Goal: Task Accomplishment & Management: Manage account settings

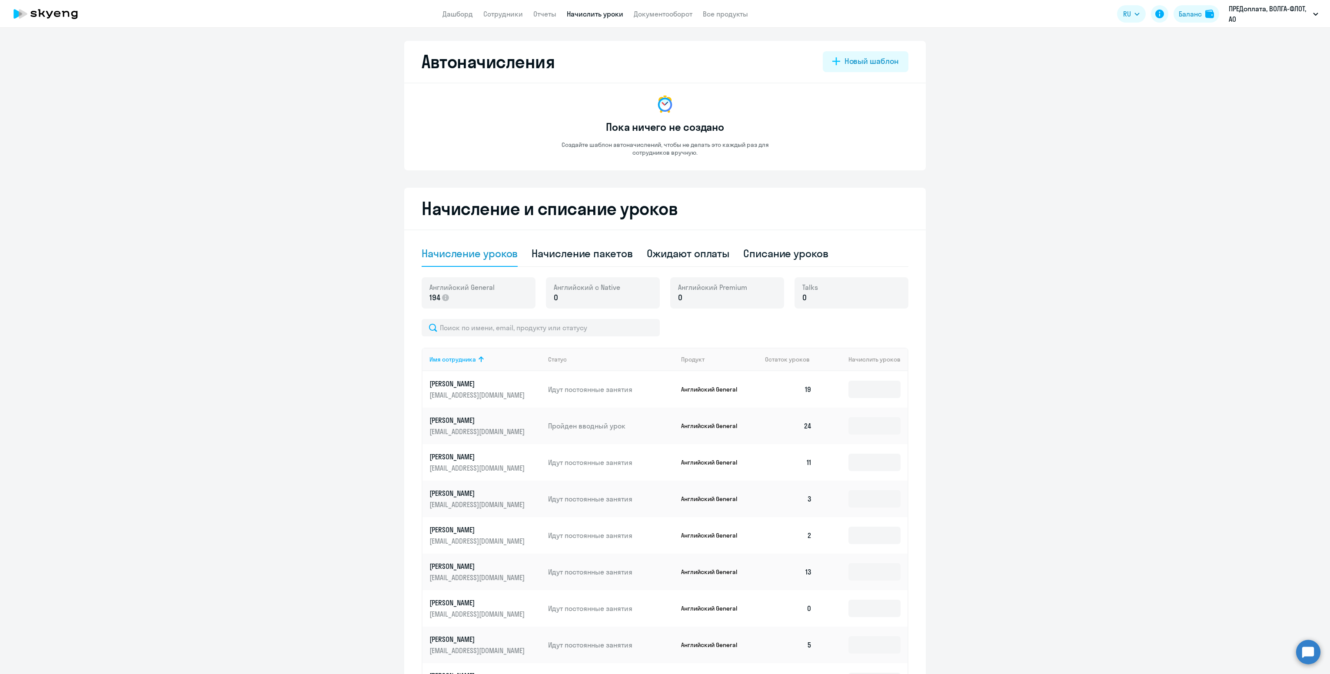
select select "10"
click at [510, 13] on link "Сотрудники" at bounding box center [503, 14] width 40 height 9
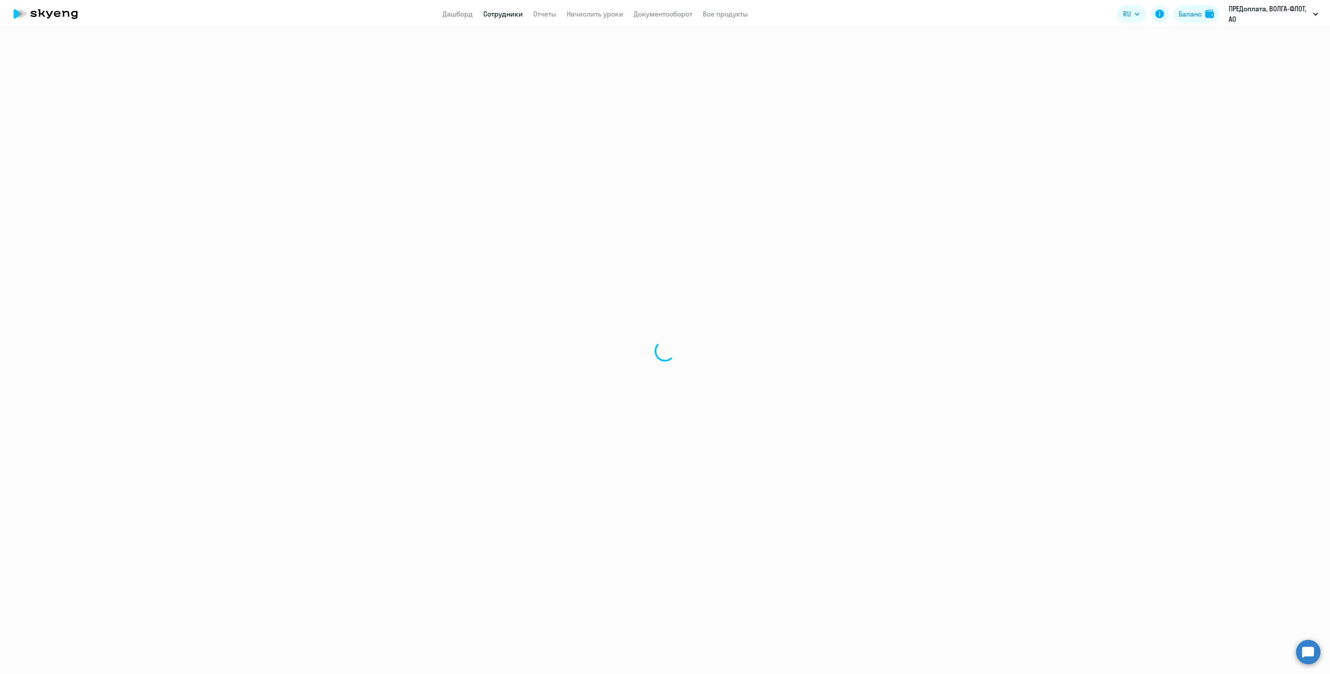
select select "30"
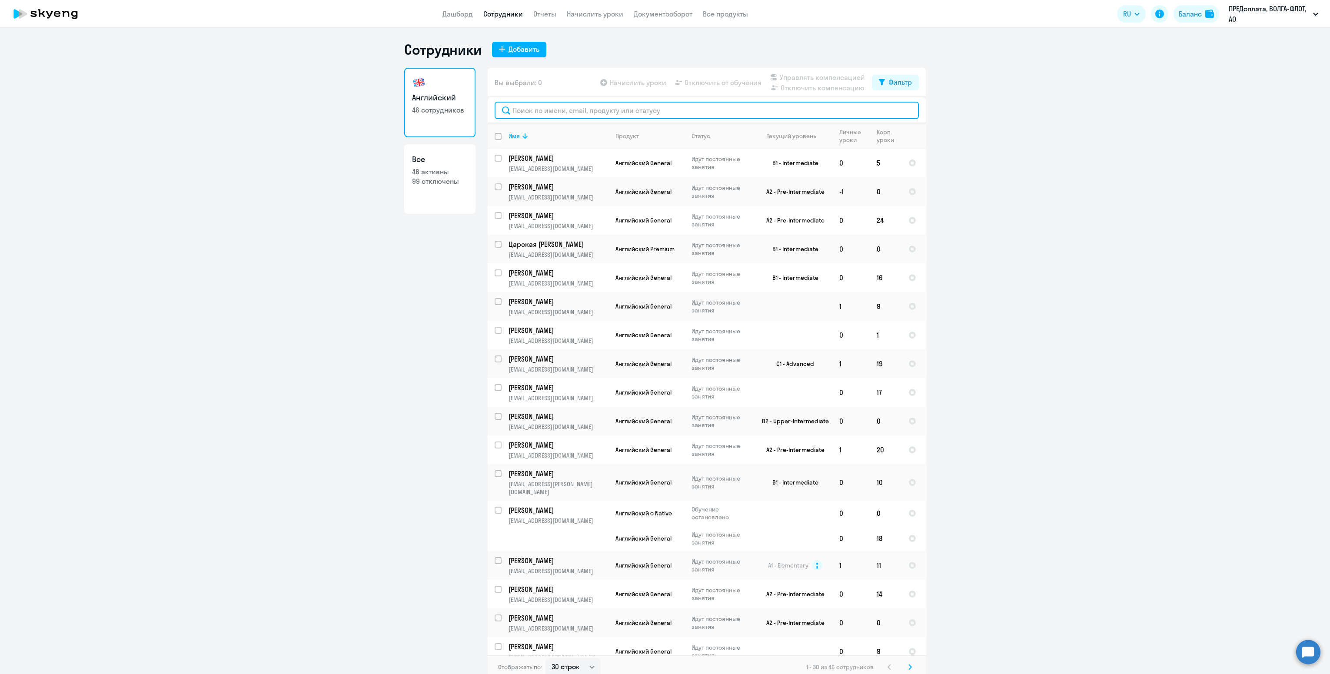
click at [563, 112] on input "text" at bounding box center [707, 110] width 424 height 17
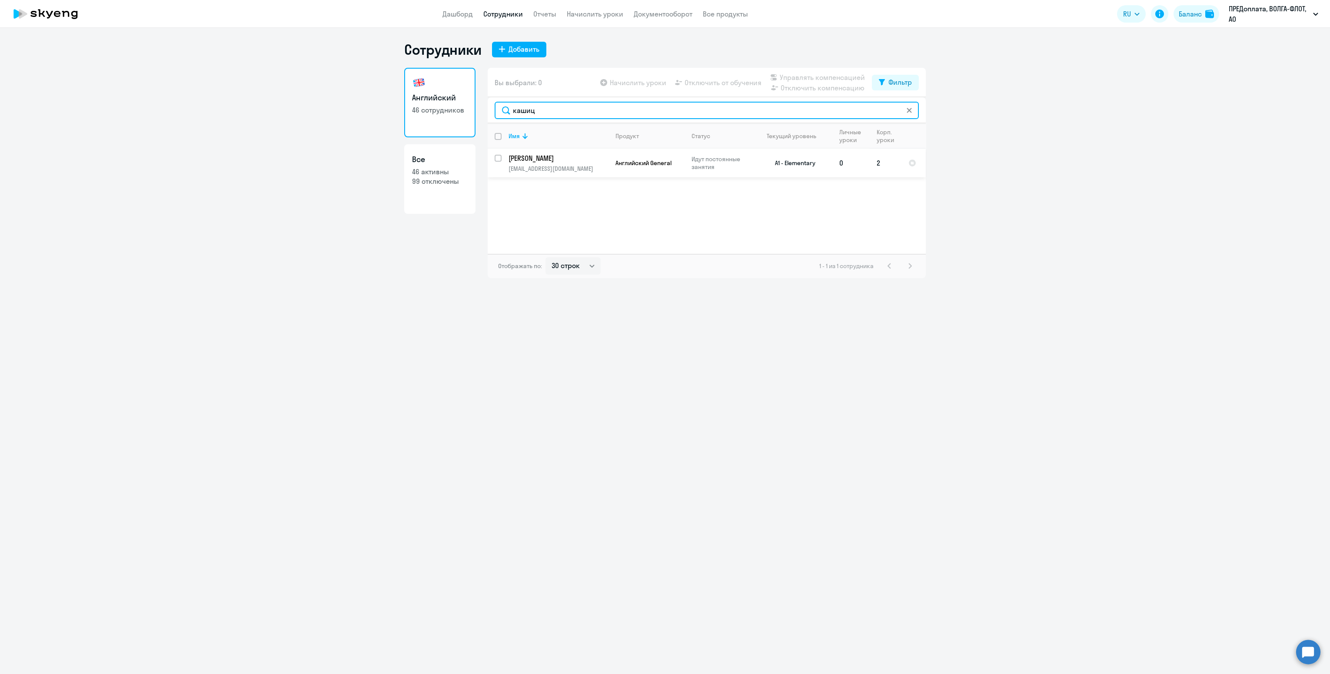
type input "кашиц"
click at [499, 156] on input "select row 36613895" at bounding box center [503, 163] width 17 height 17
checkbox input "true"
click at [618, 86] on span "Начислить уроки" at bounding box center [638, 82] width 57 height 10
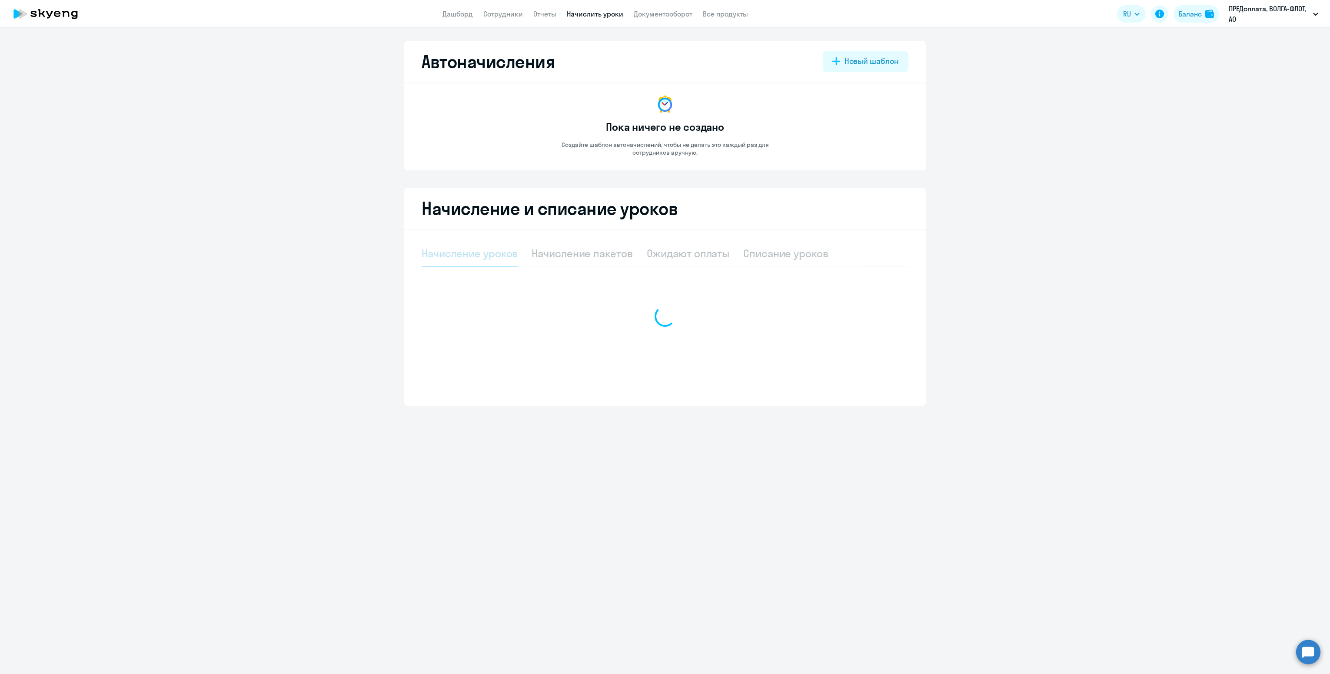
select select "10"
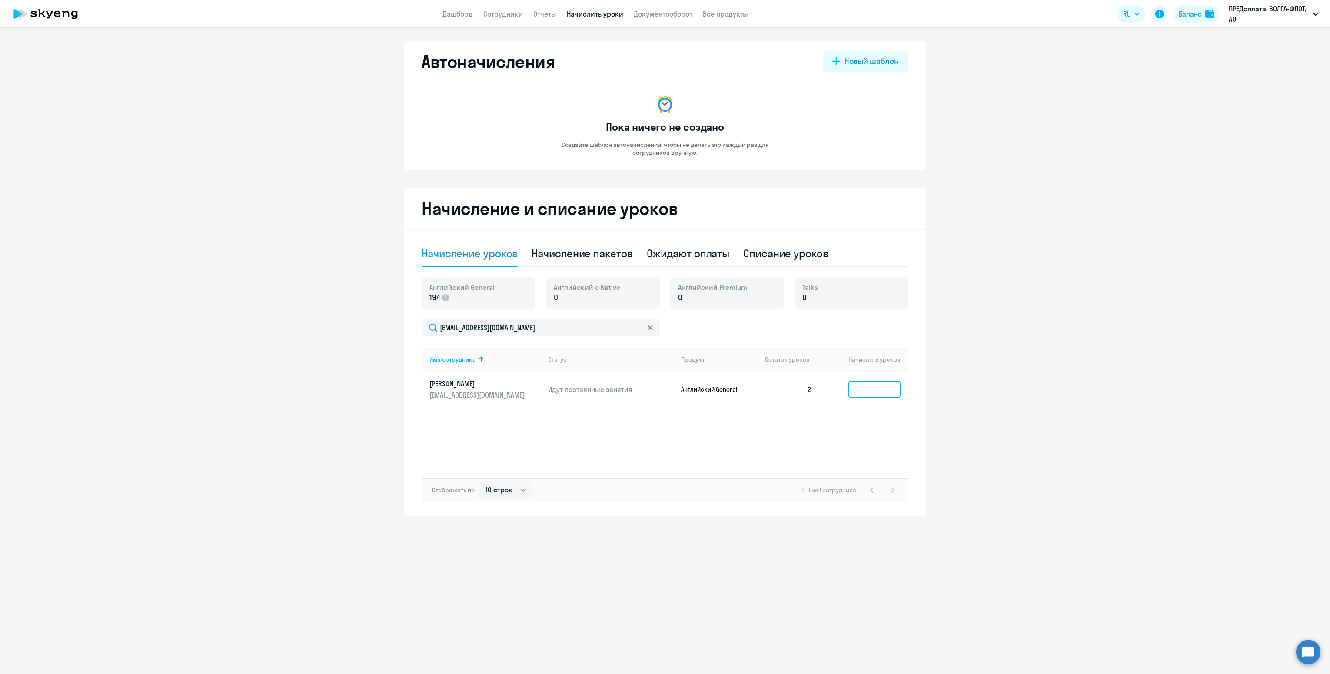
click at [868, 388] on input at bounding box center [875, 389] width 52 height 17
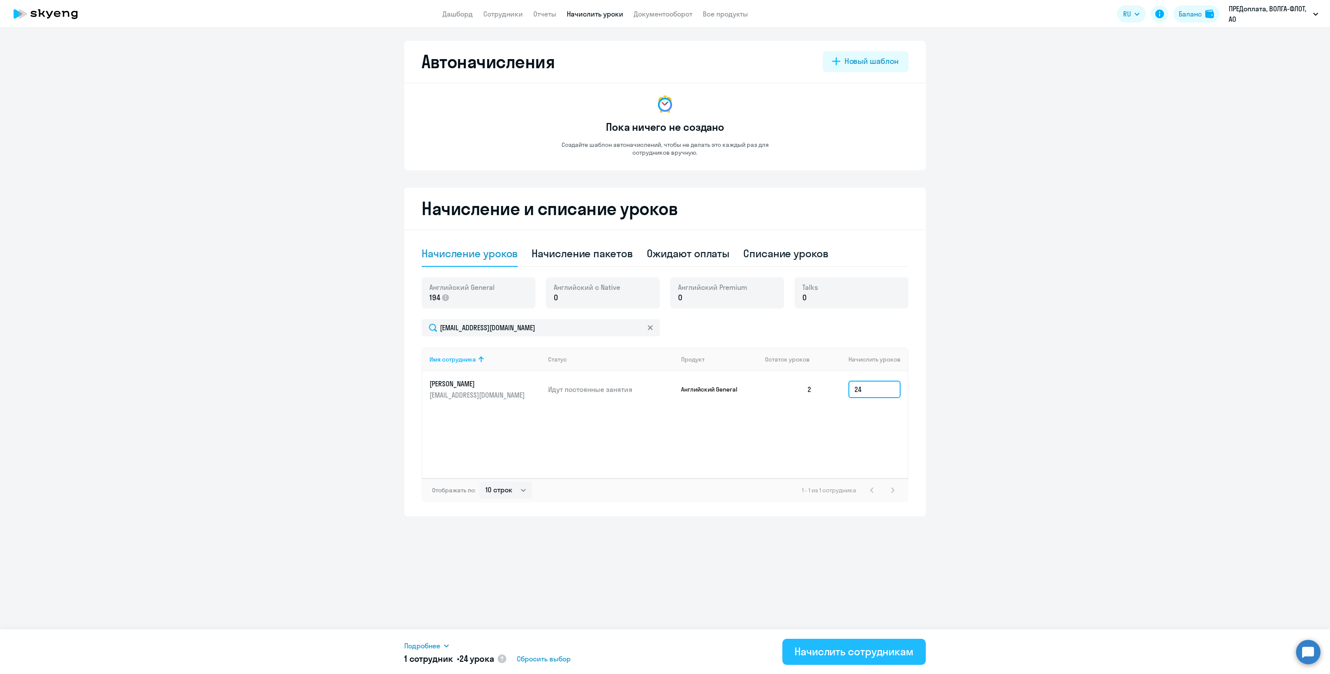
type input "24"
click at [881, 647] on div "Начислить сотрудникам" at bounding box center [854, 652] width 119 height 14
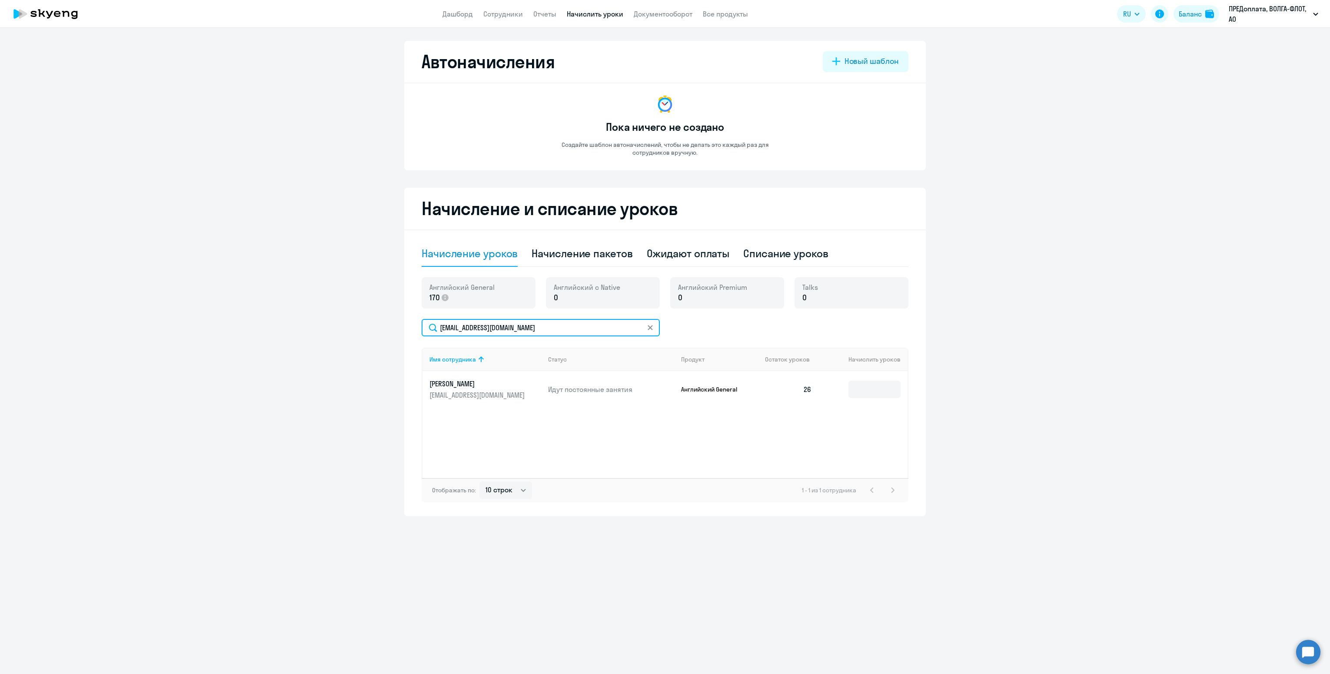
click at [513, 328] on input "[EMAIL_ADDRESS][DOMAIN_NAME]" at bounding box center [541, 327] width 238 height 17
click at [648, 329] on icon at bounding box center [650, 327] width 5 height 5
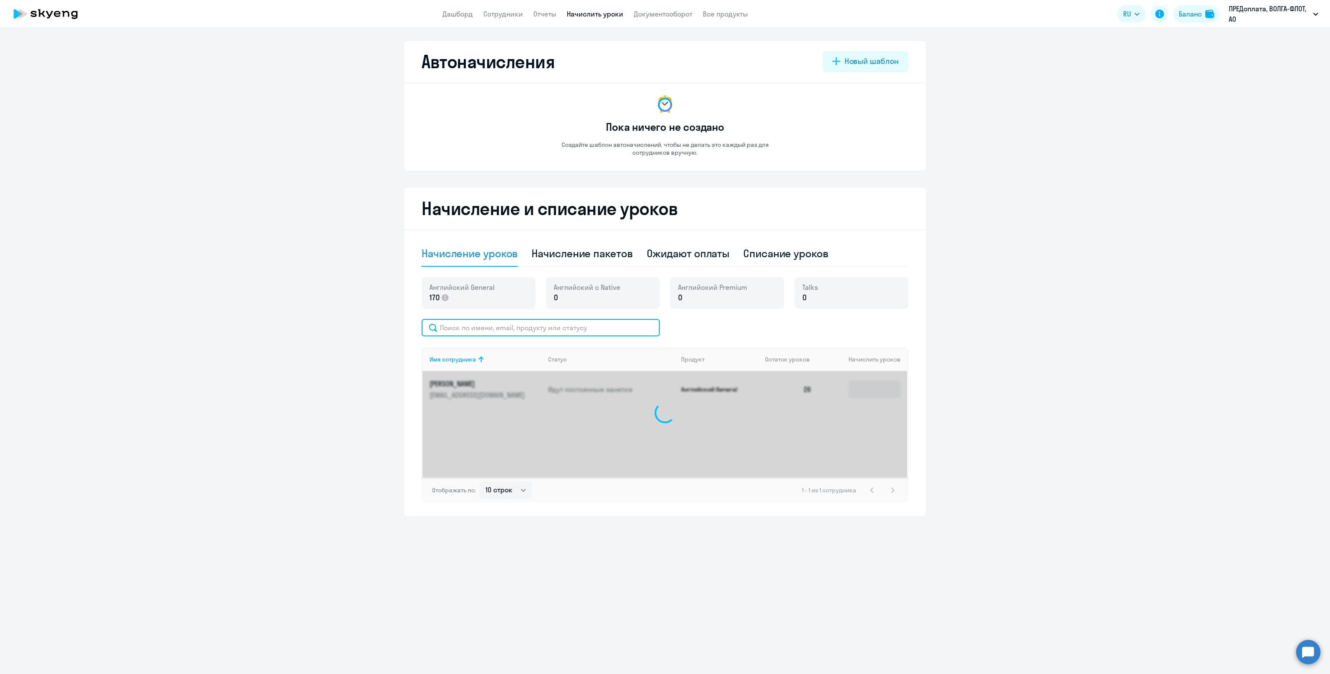
click at [544, 327] on input "text" at bounding box center [541, 327] width 238 height 17
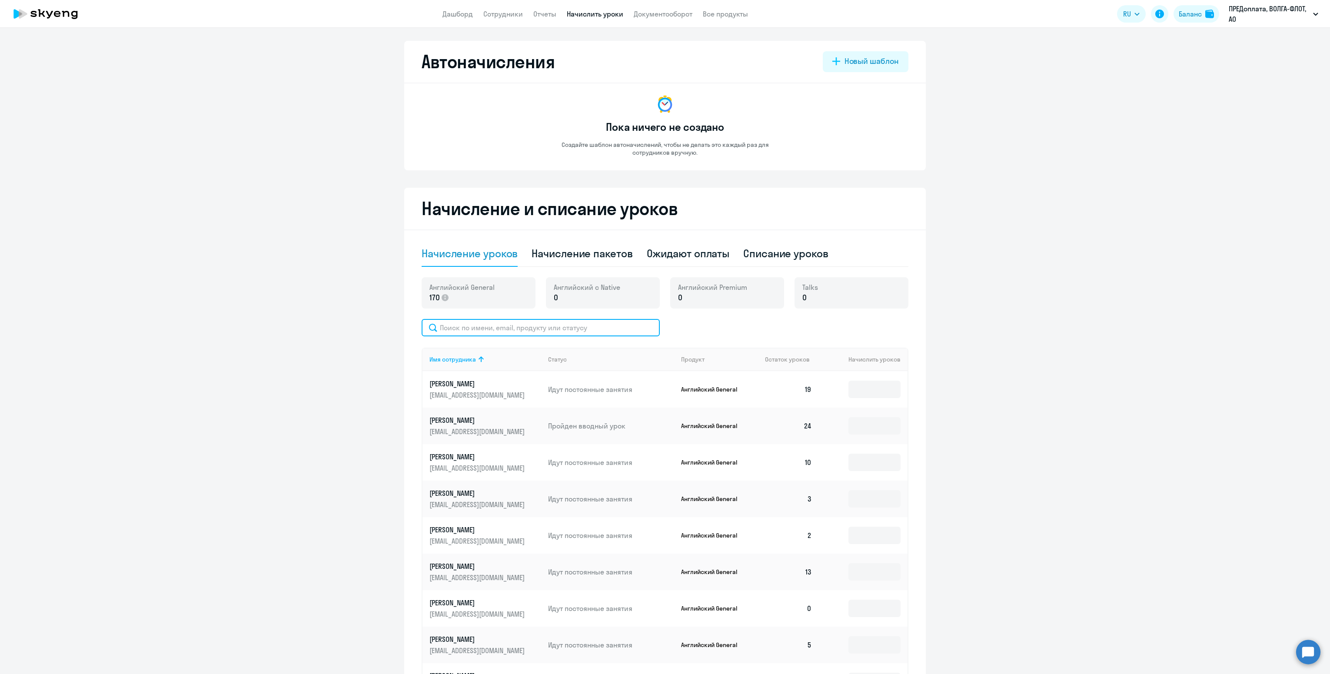
paste input "[PERSON_NAME]"
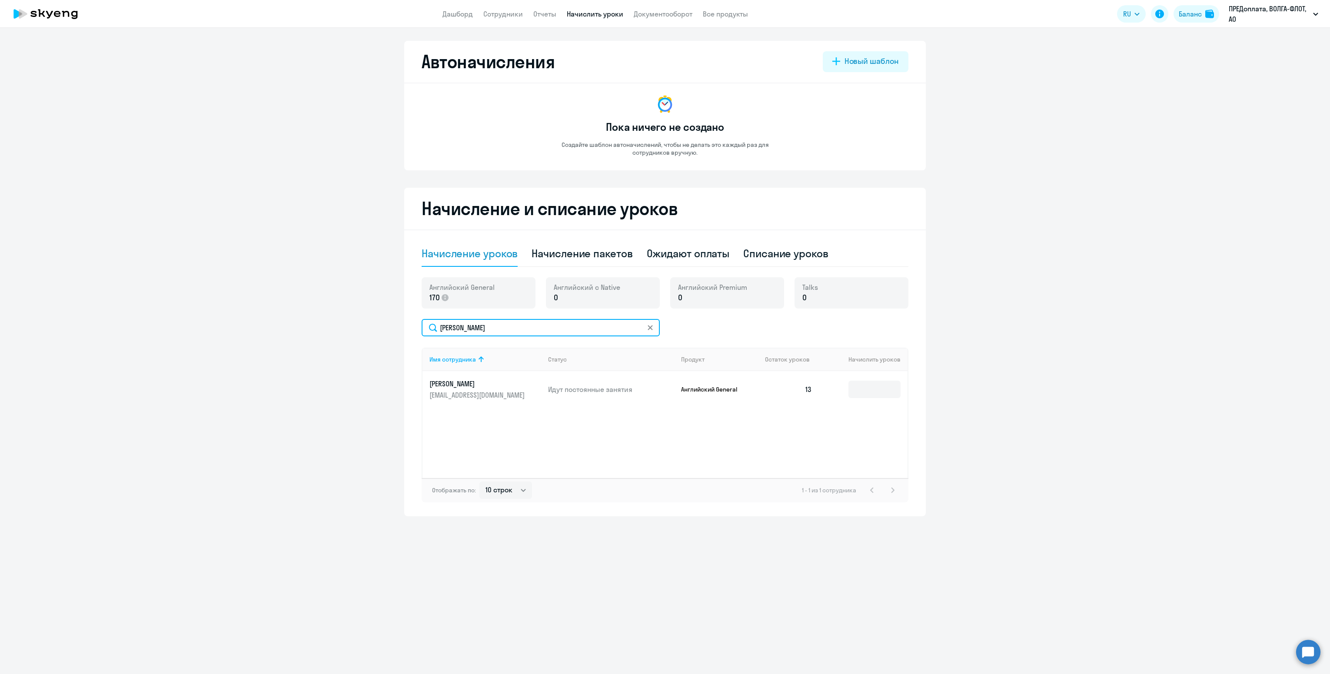
type input "[PERSON_NAME]"
click at [510, 389] on link "[PERSON_NAME] [PERSON_NAME][EMAIL_ADDRESS][DOMAIN_NAME]" at bounding box center [486, 389] width 112 height 21
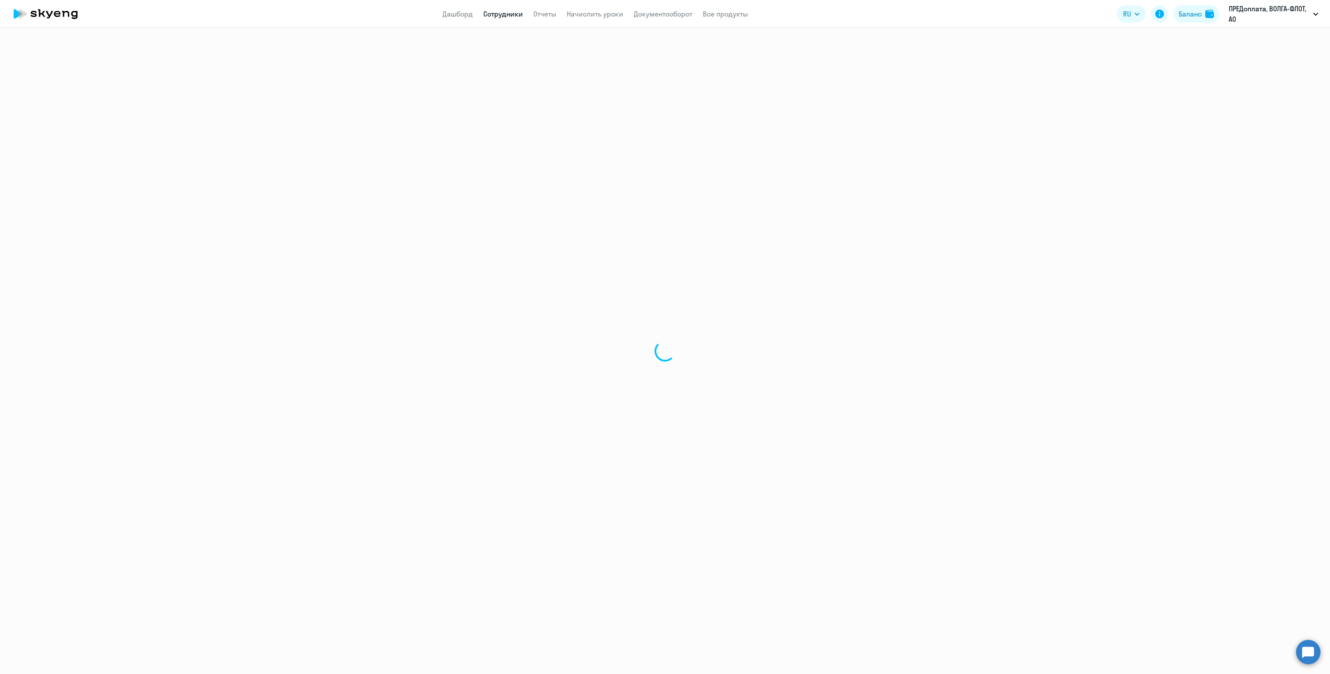
select select "english"
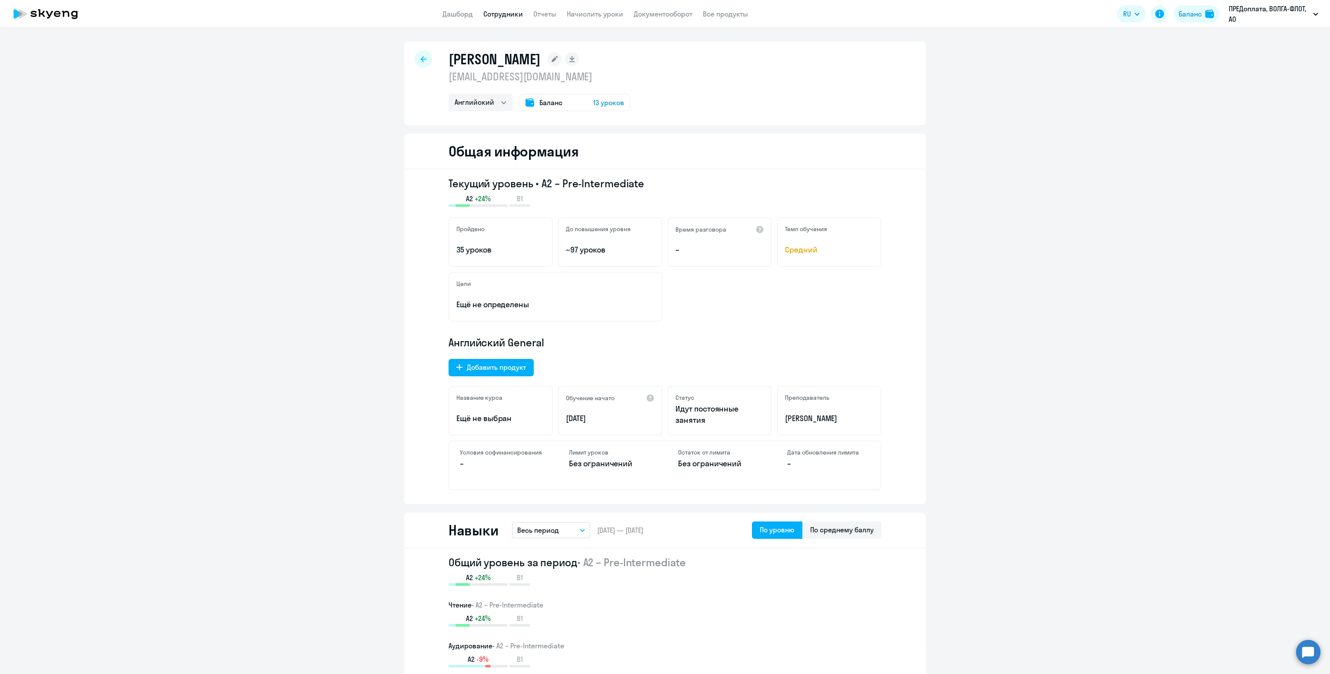
click at [421, 57] on icon at bounding box center [424, 59] width 6 height 6
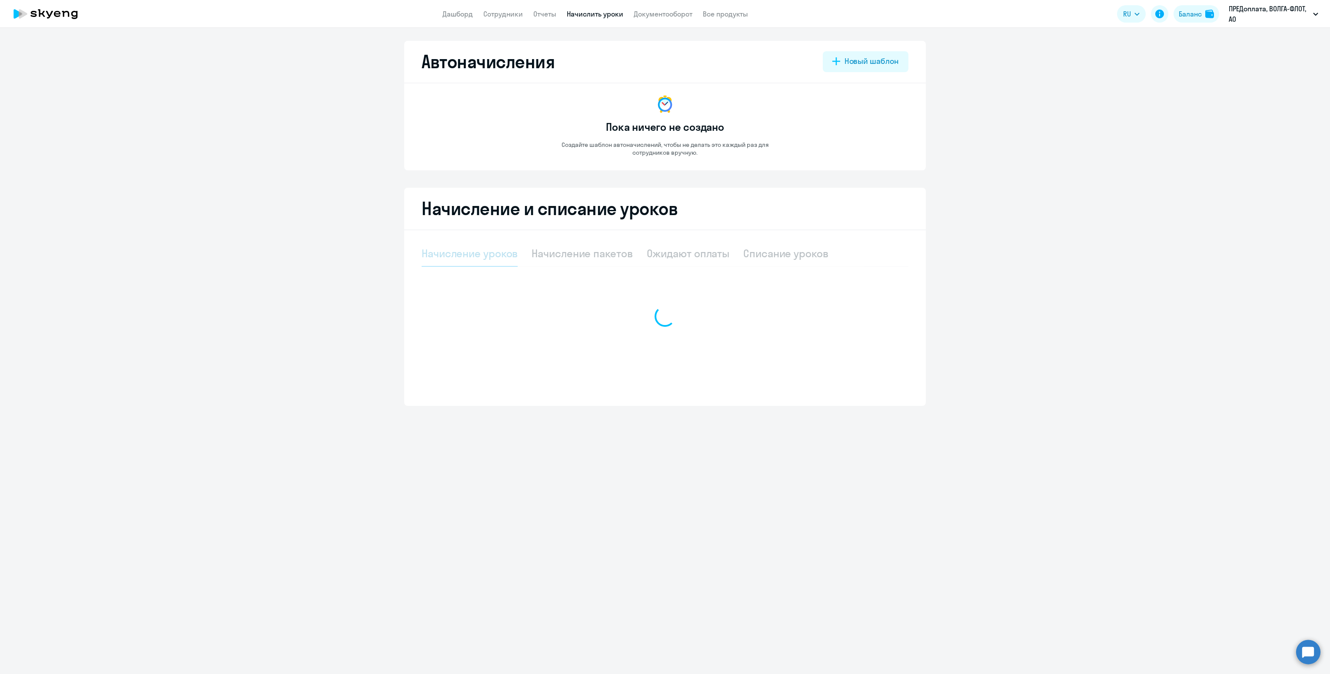
select select "10"
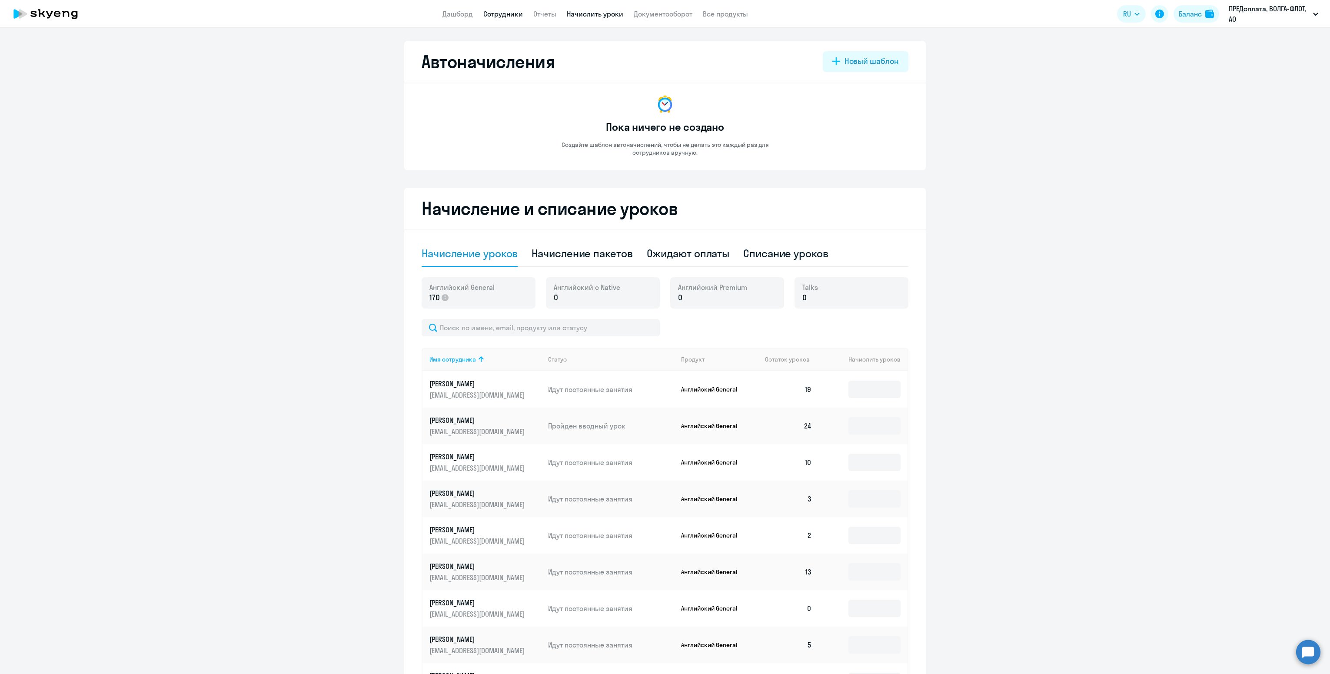
click at [507, 13] on link "Сотрудники" at bounding box center [503, 14] width 40 height 9
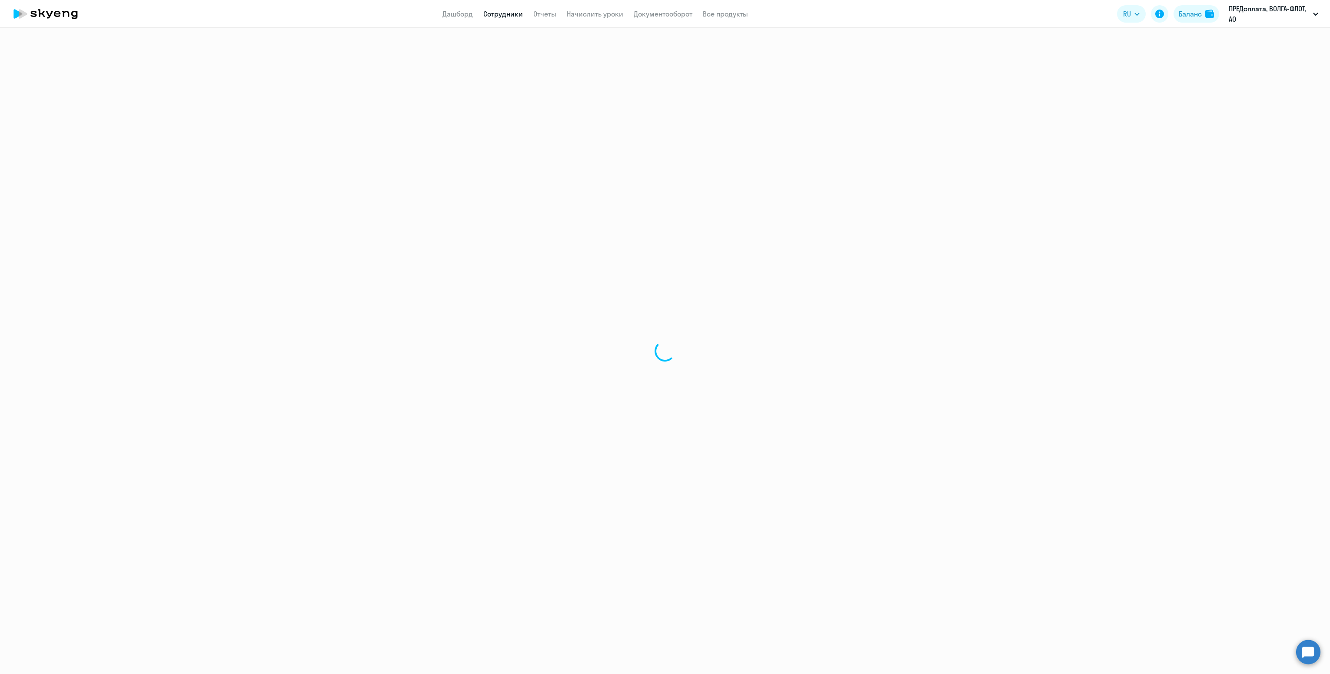
select select "30"
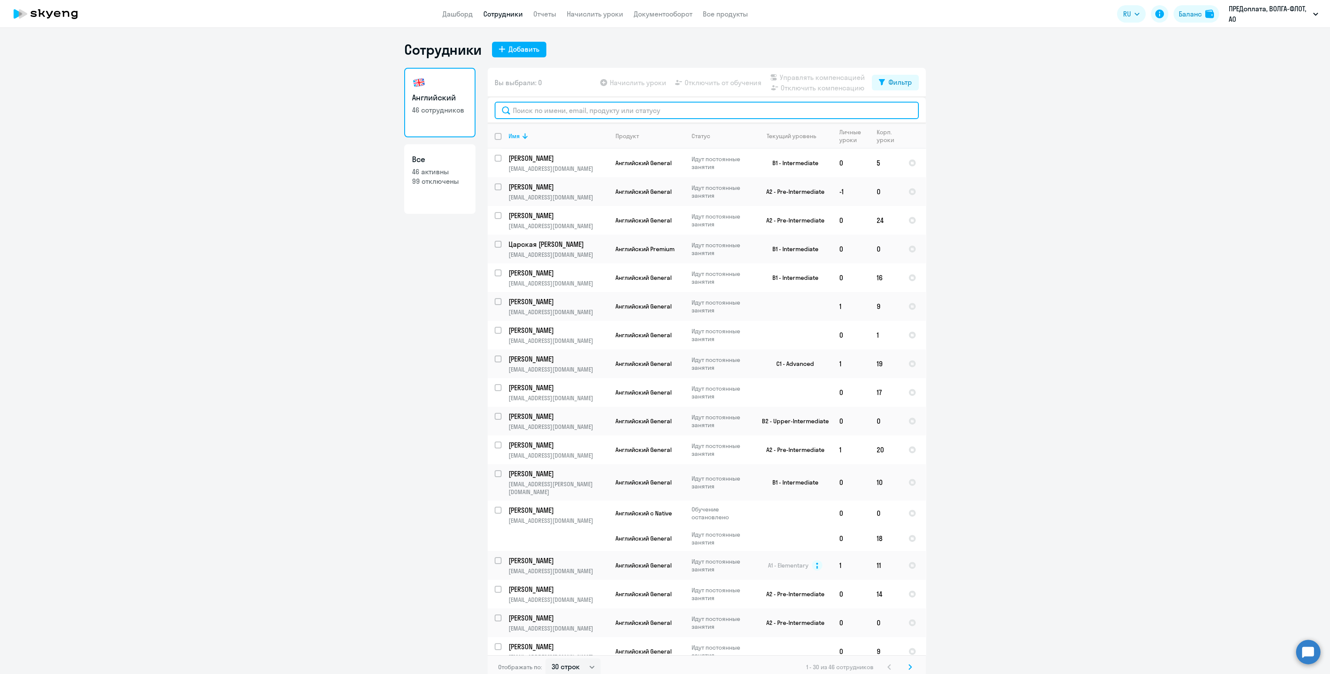
click at [576, 108] on input "text" at bounding box center [707, 110] width 424 height 17
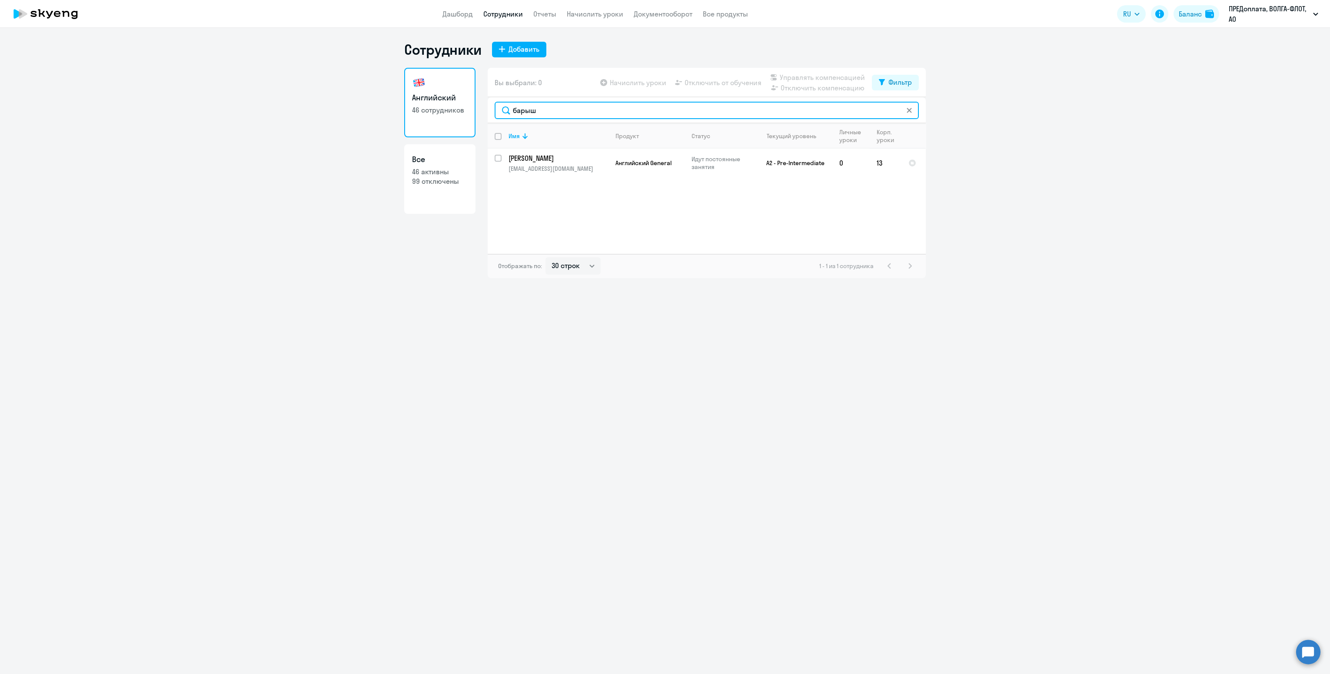
type input "барыш"
click at [604, 18] on app-menu-item-link "Начислить уроки" at bounding box center [595, 14] width 57 height 11
click at [601, 13] on link "Начислить уроки" at bounding box center [595, 14] width 57 height 9
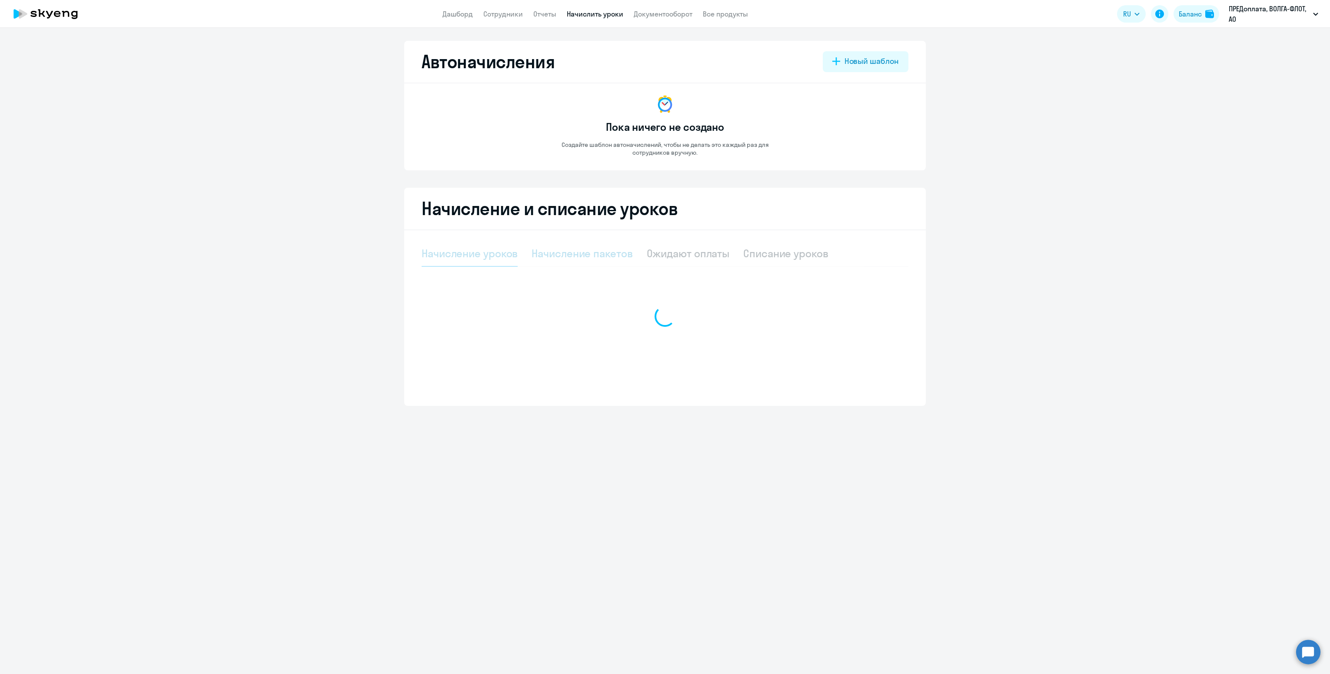
select select "10"
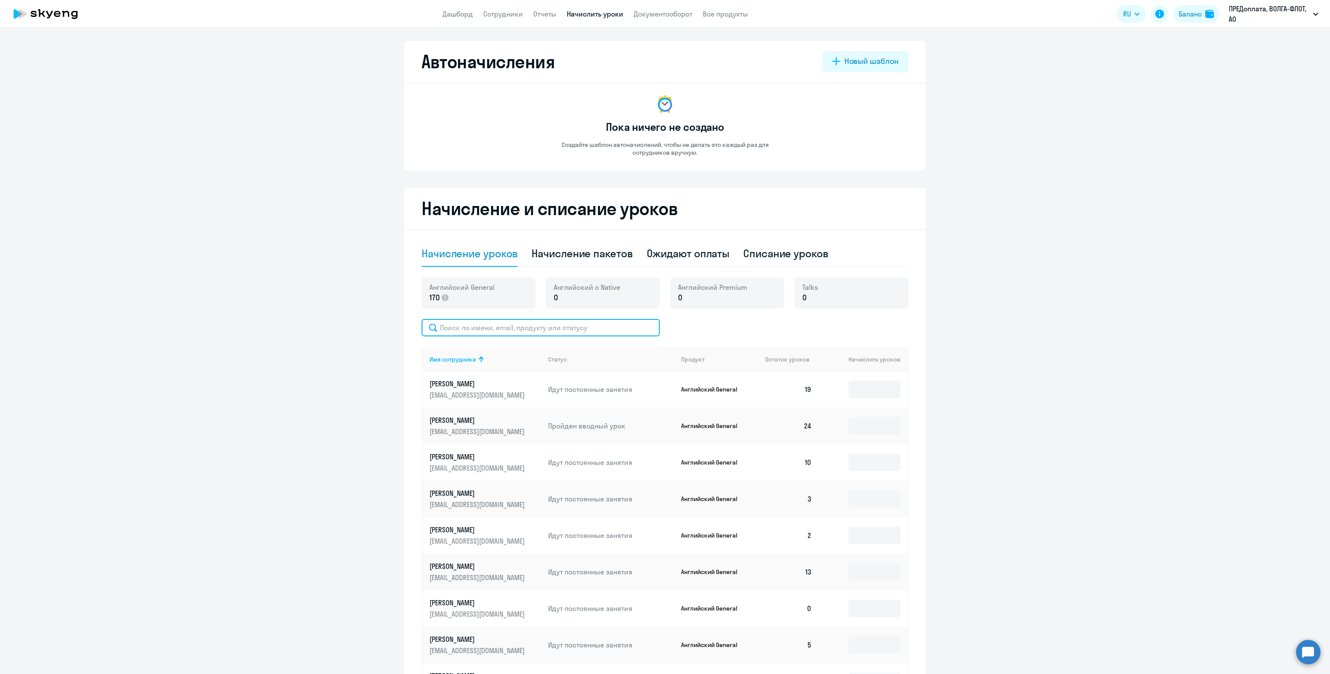
click at [536, 319] on input "text" at bounding box center [541, 327] width 238 height 17
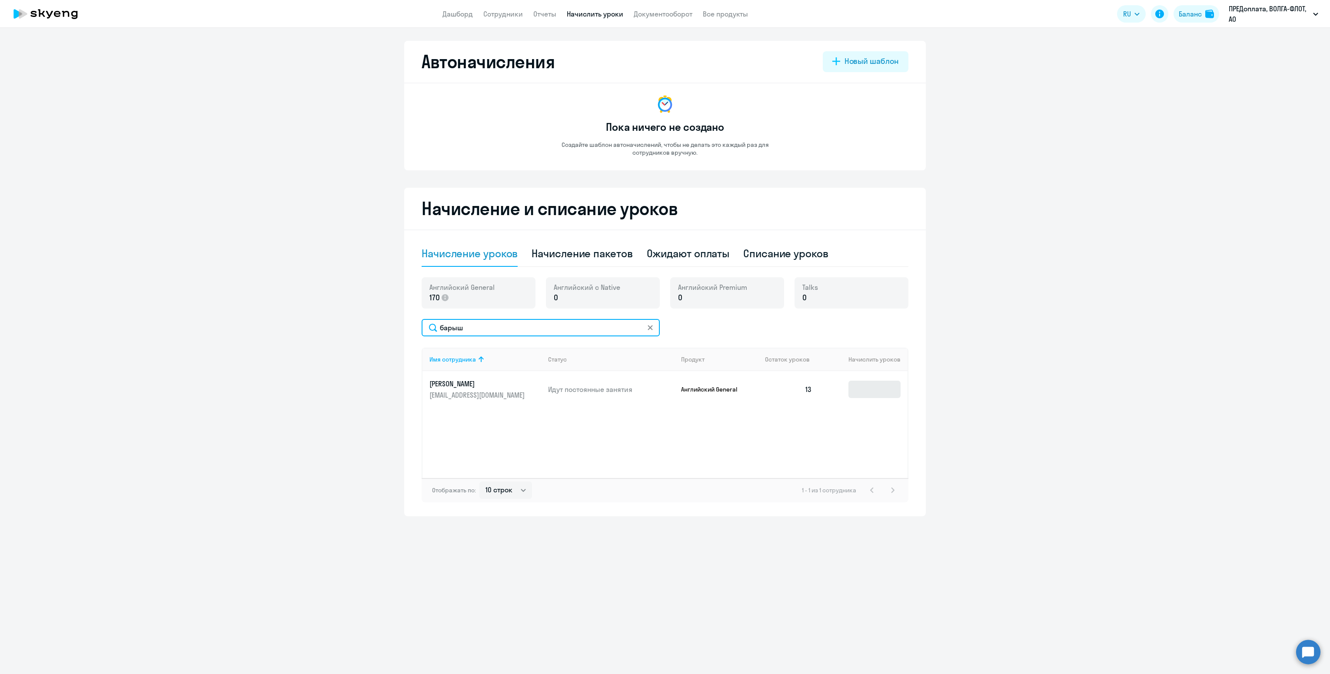
type input "барыш"
click at [857, 392] on input at bounding box center [875, 389] width 52 height 17
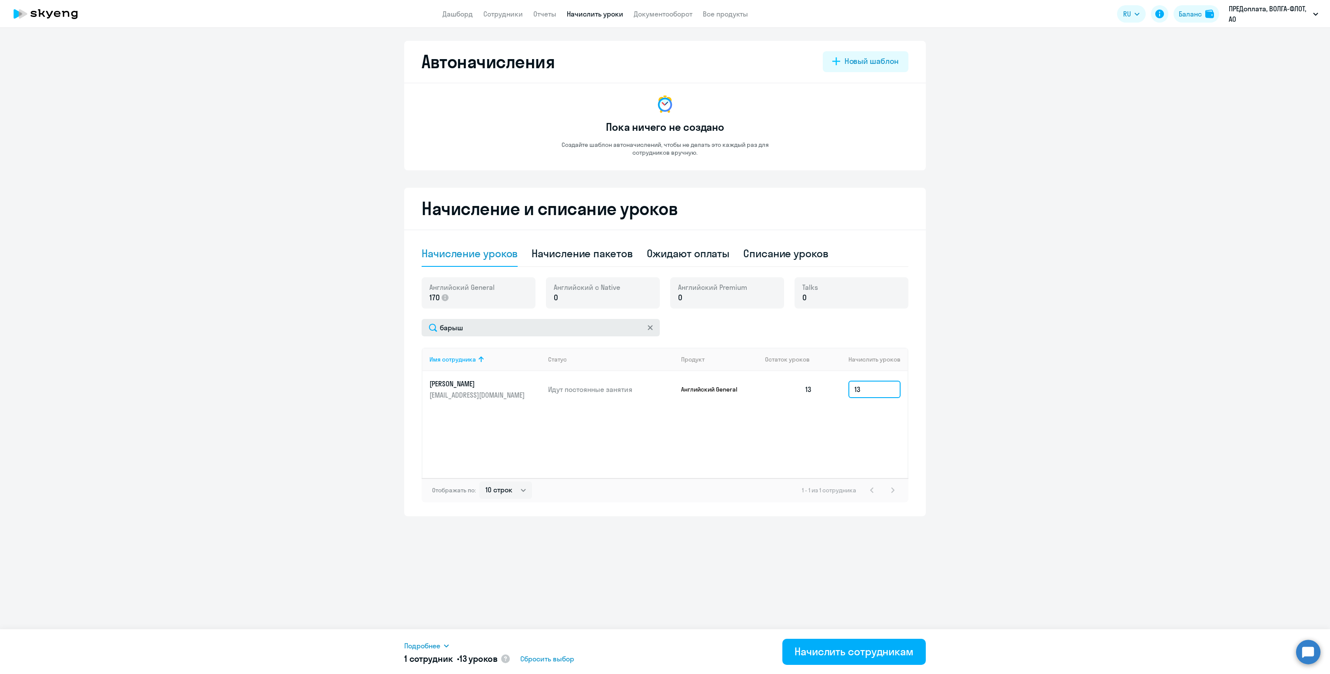
type input "13"
drag, startPoint x: 479, startPoint y: 329, endPoint x: 410, endPoint y: 321, distance: 68.7
click at [410, 321] on div "Начисление и списание уроков Начисление уроков Начисление пакетов Ожидают оплат…" at bounding box center [665, 352] width 522 height 329
click at [765, 253] on div "Списание уроков" at bounding box center [786, 254] width 85 height 14
select select "10"
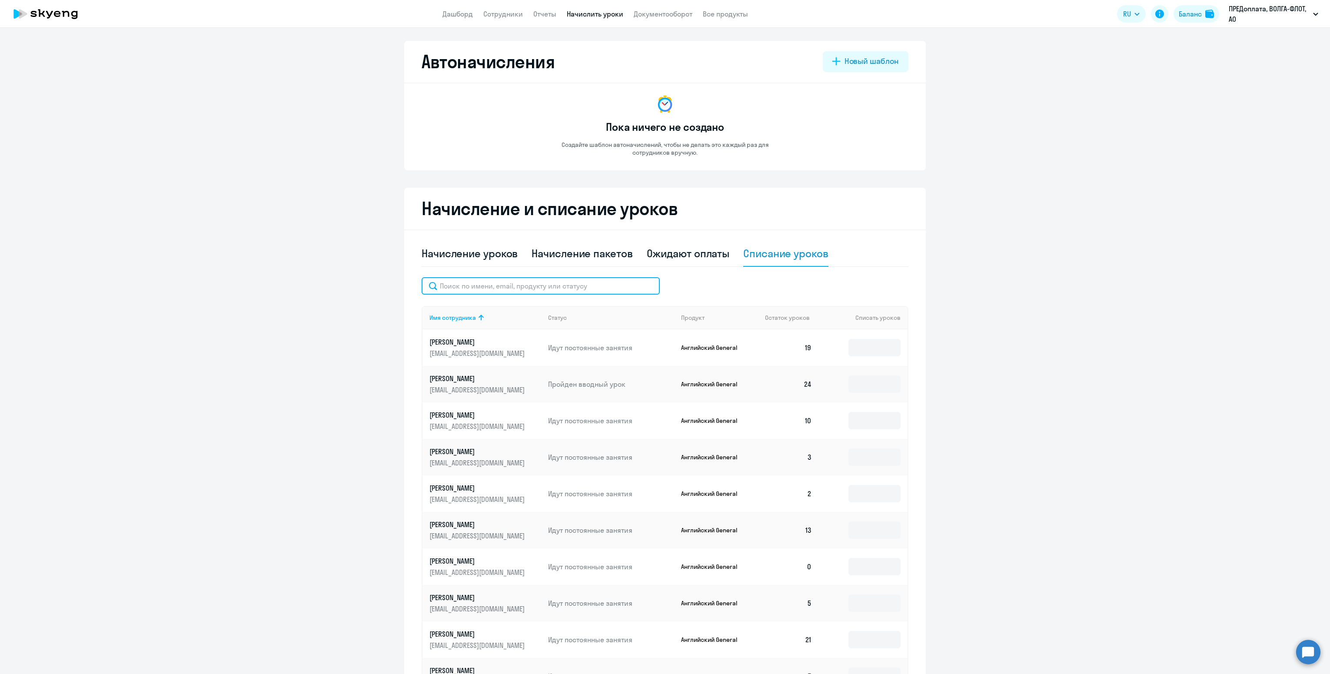
click at [502, 287] on input "text" at bounding box center [541, 285] width 238 height 17
paste input "барыш"
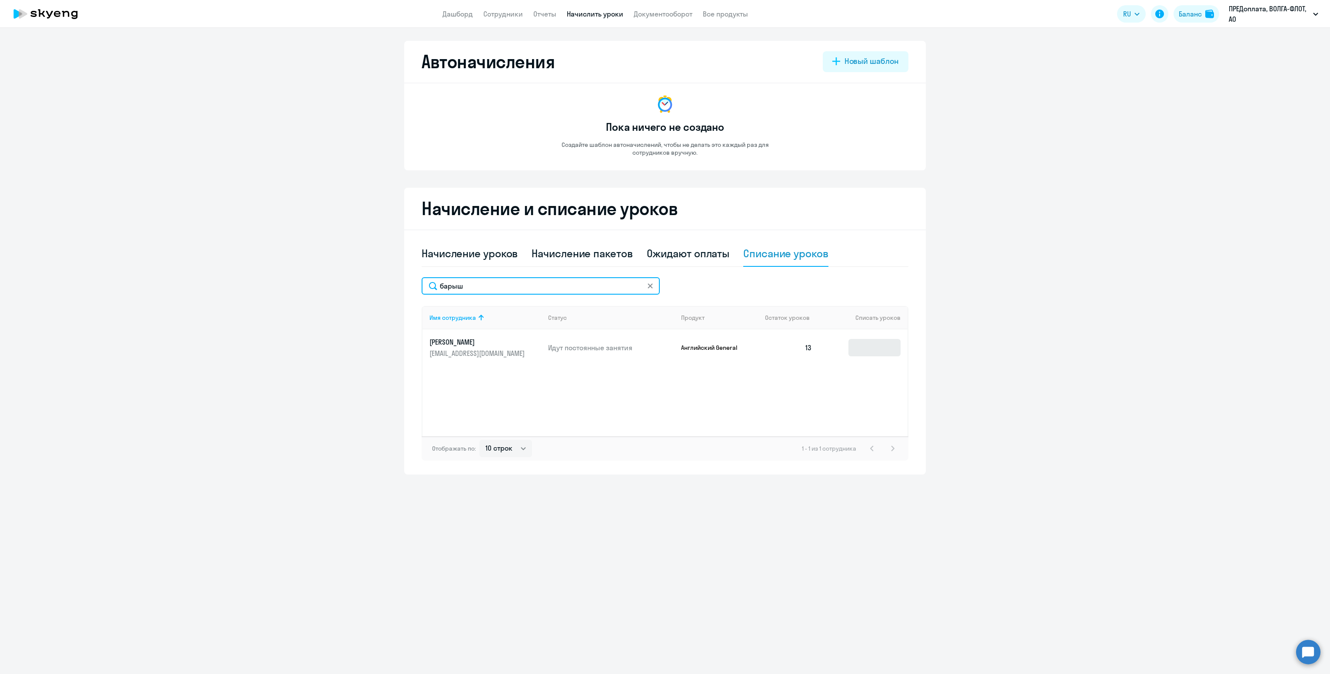
type input "барыш"
click at [865, 345] on input at bounding box center [875, 347] width 52 height 17
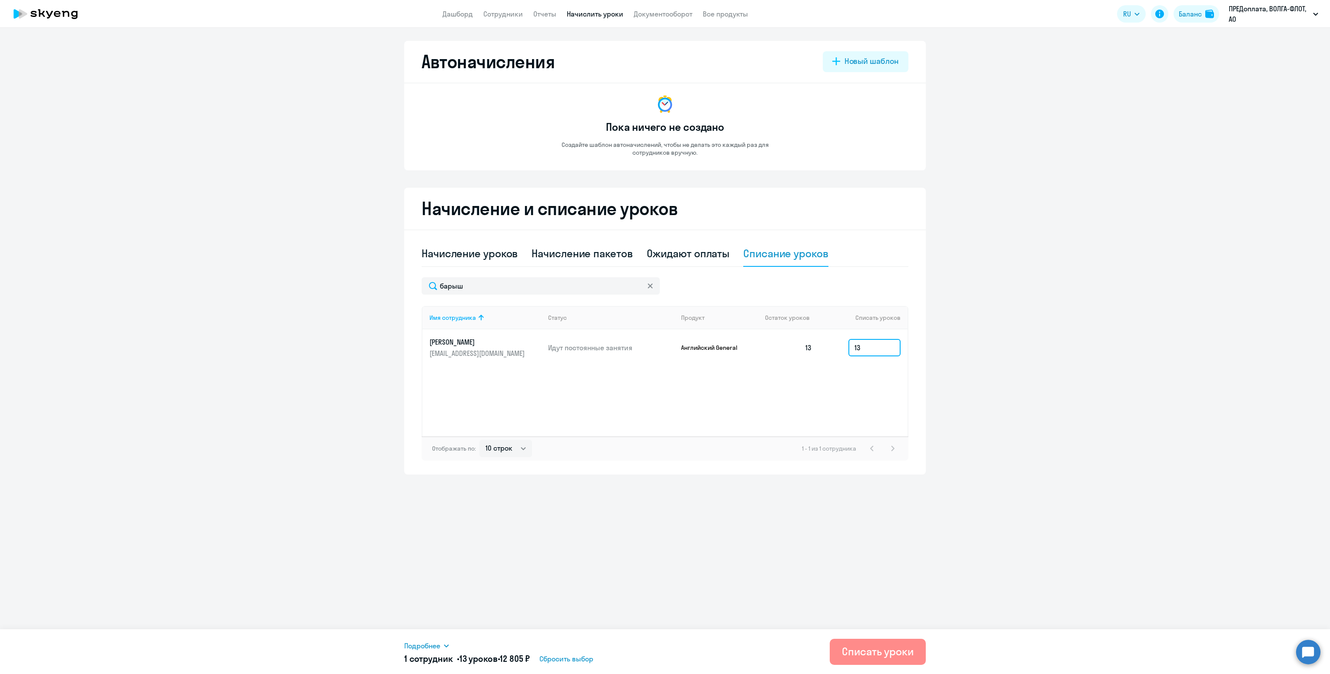
type input "13"
click at [875, 653] on div "Списать уроки" at bounding box center [878, 652] width 72 height 14
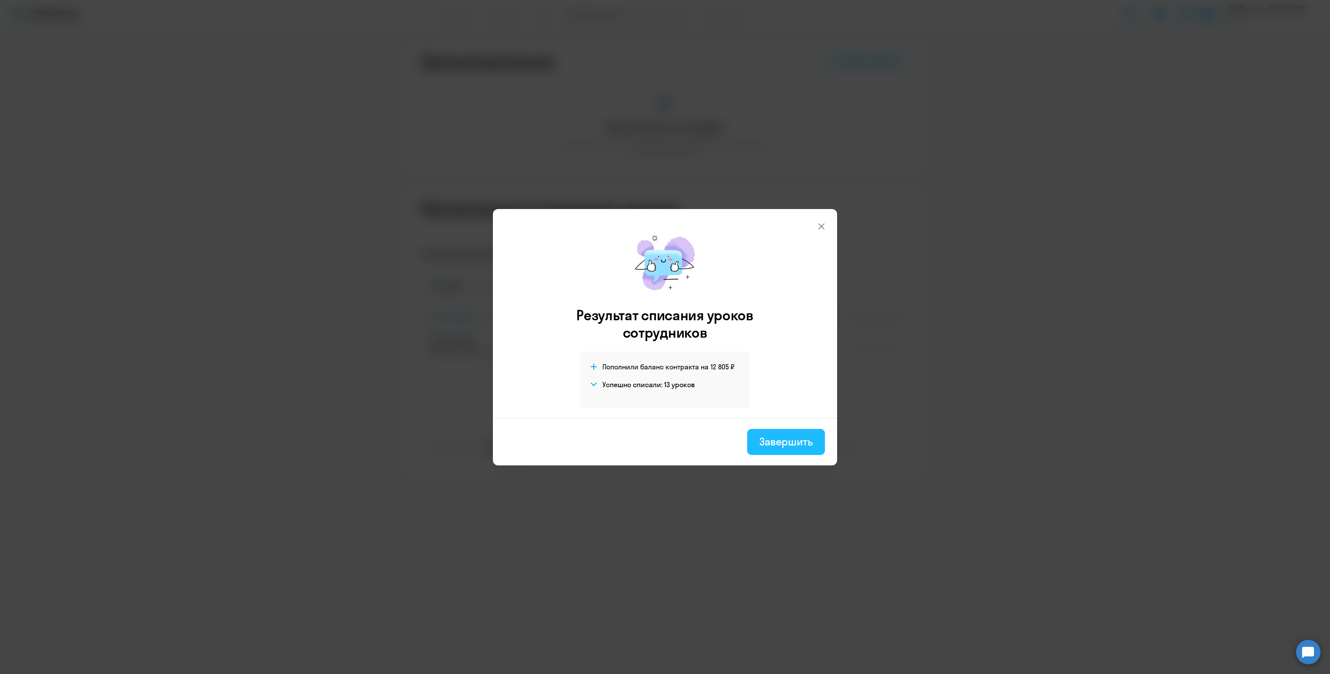
click at [810, 443] on div "Завершить" at bounding box center [786, 442] width 53 height 14
